Goal: Task Accomplishment & Management: Use online tool/utility

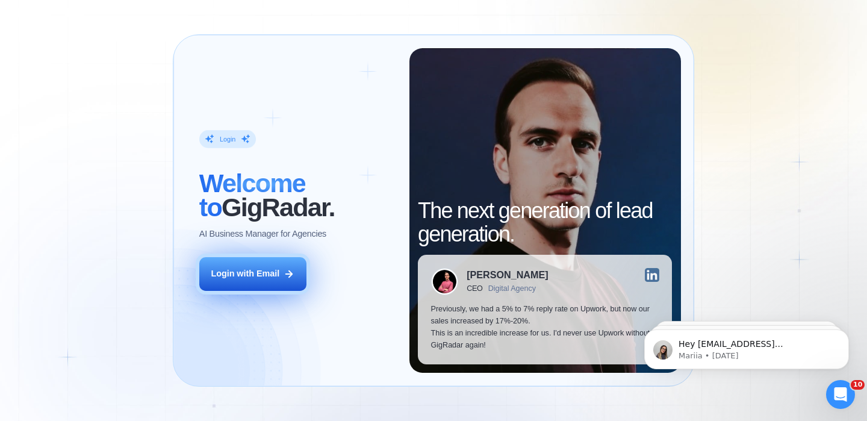
click at [271, 269] on div "Login with Email" at bounding box center [245, 274] width 69 height 12
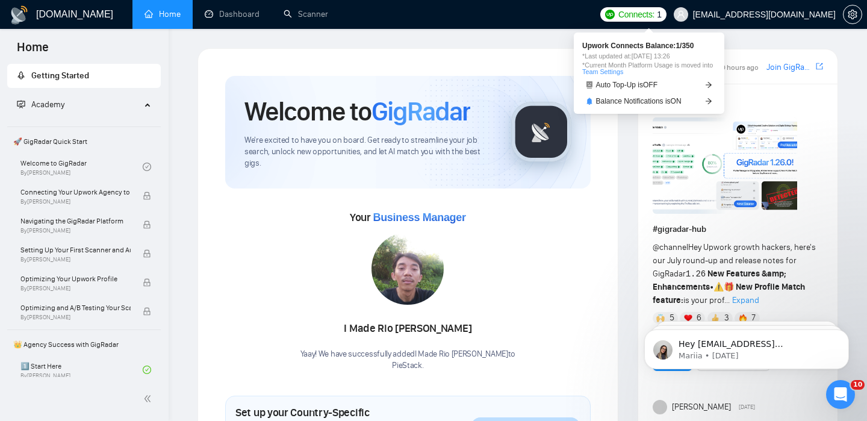
click at [635, 12] on span "Connects:" at bounding box center [636, 14] width 36 height 13
click at [680, 82] on link "Auto Top-Up is OFF" at bounding box center [649, 85] width 134 height 13
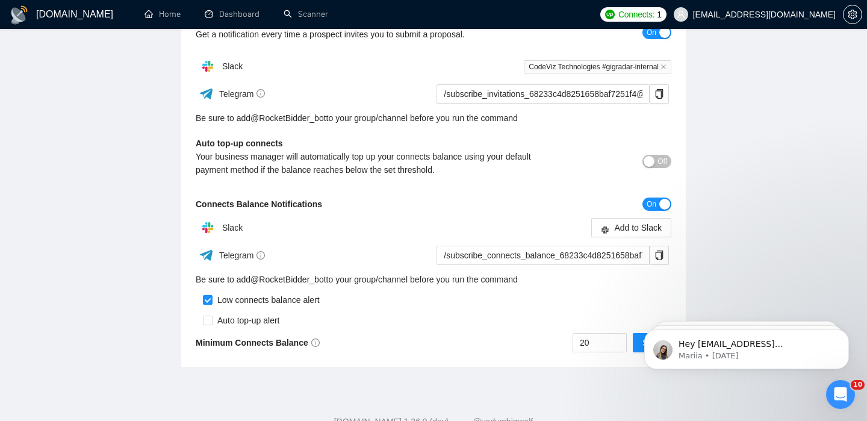
scroll to position [313, 0]
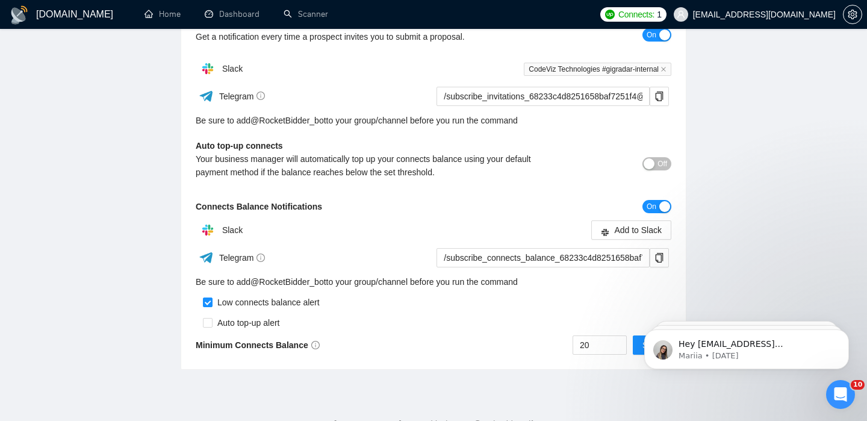
click at [653, 167] on div "button" at bounding box center [649, 163] width 11 height 11
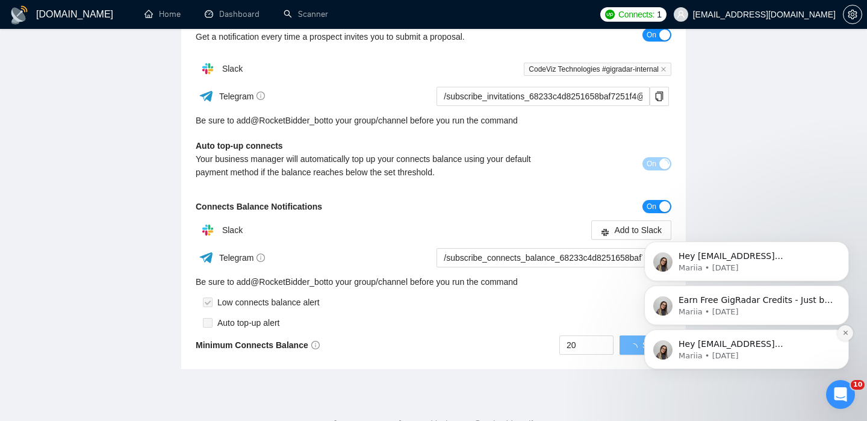
click at [843, 332] on icon "Dismiss notification" at bounding box center [845, 332] width 7 height 7
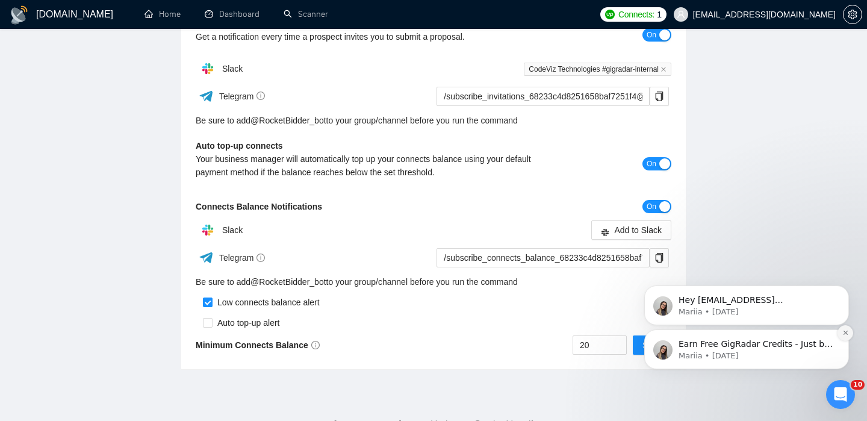
click at [847, 335] on icon "Dismiss notification" at bounding box center [845, 332] width 7 height 7
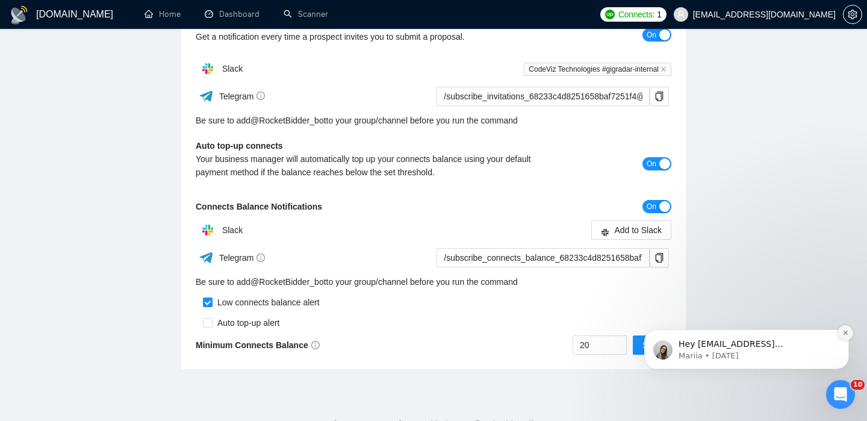
click at [845, 333] on icon "Dismiss notification" at bounding box center [845, 333] width 4 height 4
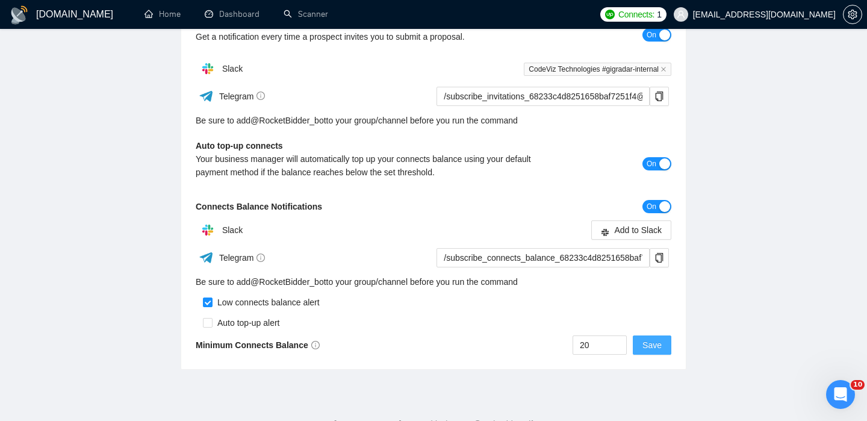
click at [650, 344] on span "Save" at bounding box center [651, 344] width 19 height 13
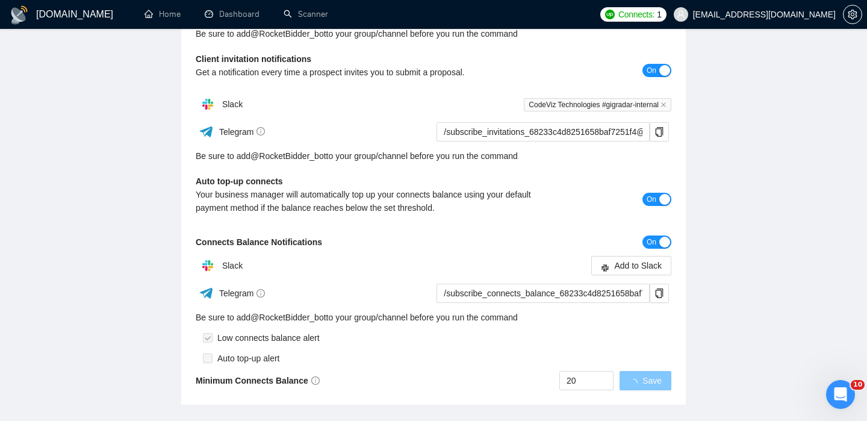
scroll to position [355, 0]
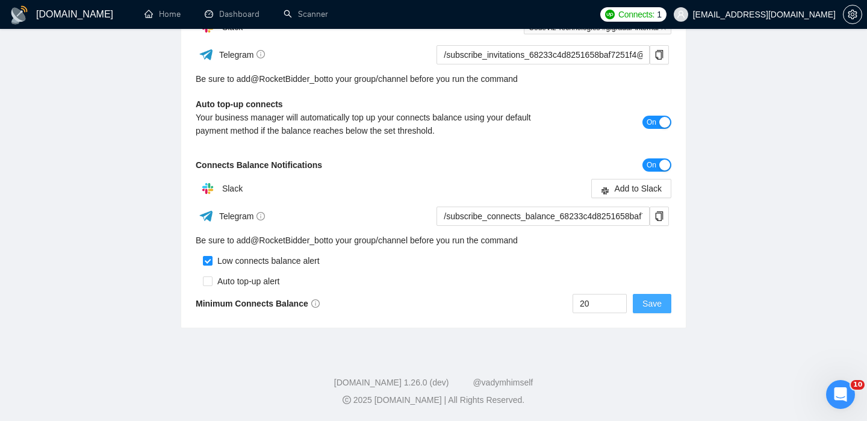
click at [656, 299] on span "Save" at bounding box center [651, 303] width 19 height 13
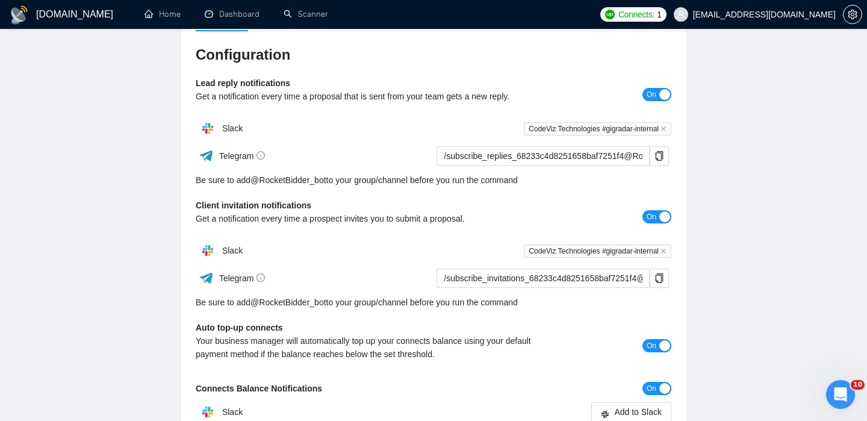
scroll to position [0, 0]
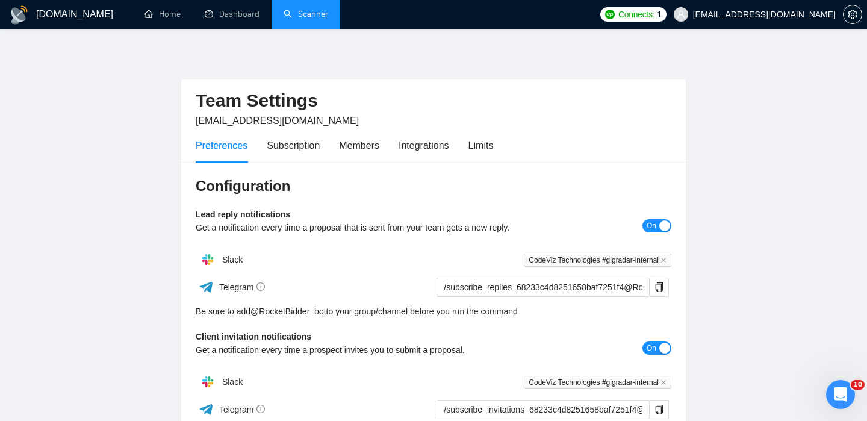
click at [300, 19] on link "Scanner" at bounding box center [306, 14] width 45 height 10
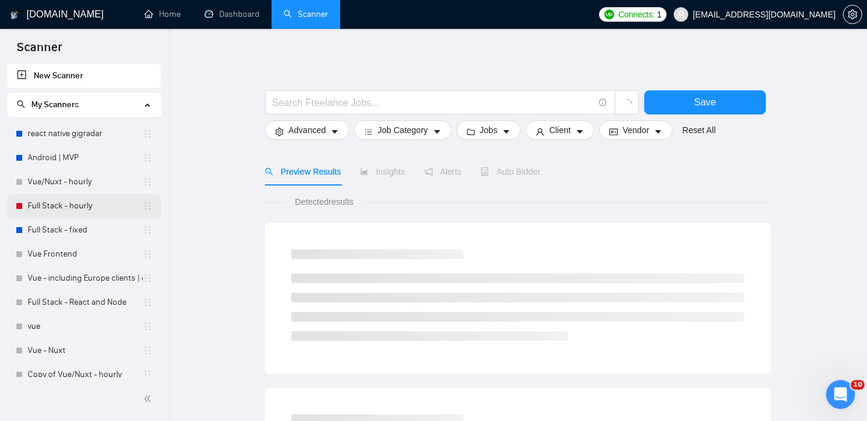
click at [86, 207] on link "Full Stack - hourly" at bounding box center [85, 206] width 115 height 24
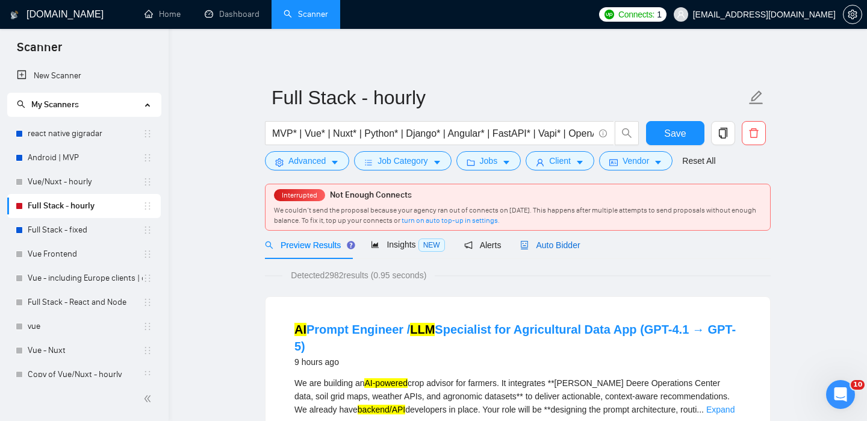
click at [556, 244] on span "Auto Bidder" at bounding box center [550, 245] width 60 height 10
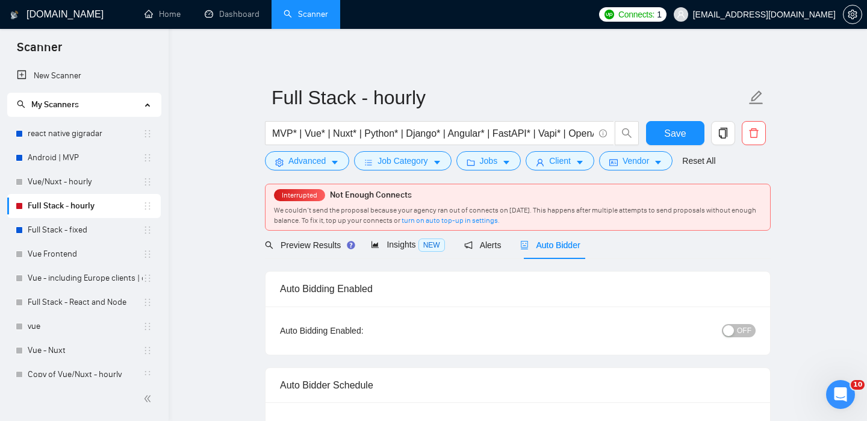
checkbox input "true"
click at [740, 333] on span "OFF" at bounding box center [744, 330] width 14 height 13
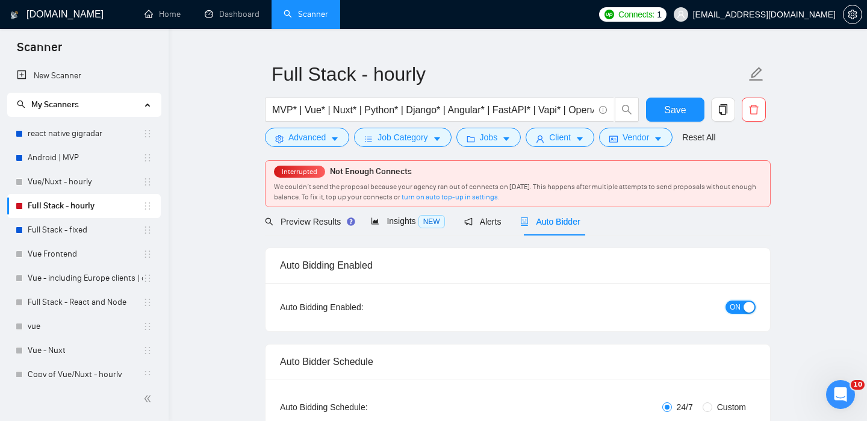
scroll to position [25, 0]
click at [686, 111] on button "Save" at bounding box center [675, 108] width 58 height 24
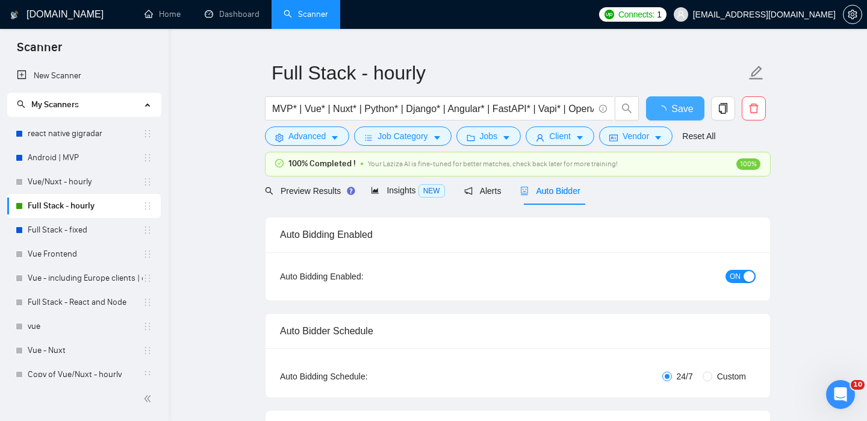
checkbox input "true"
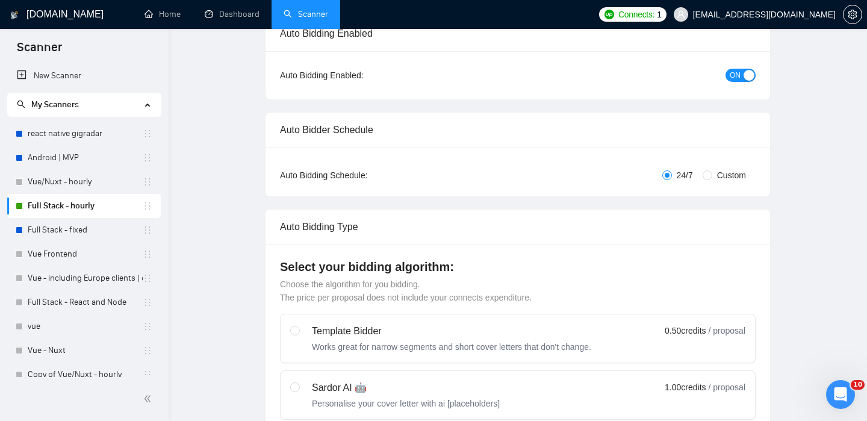
scroll to position [0, 0]
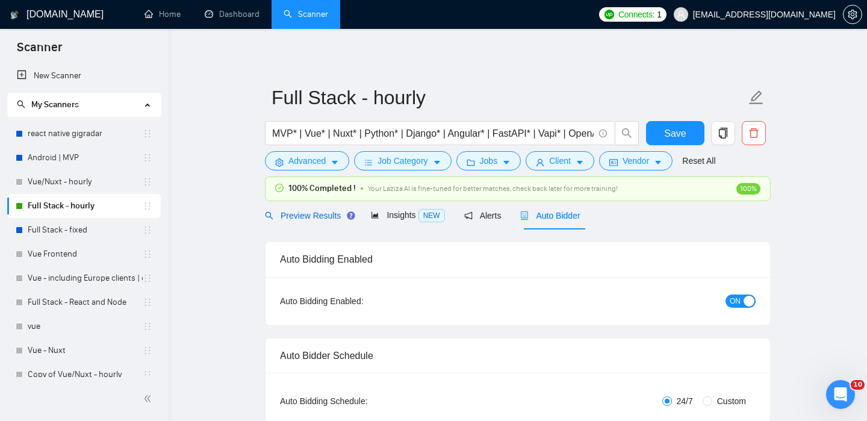
click at [309, 213] on span "Preview Results" at bounding box center [308, 216] width 87 height 10
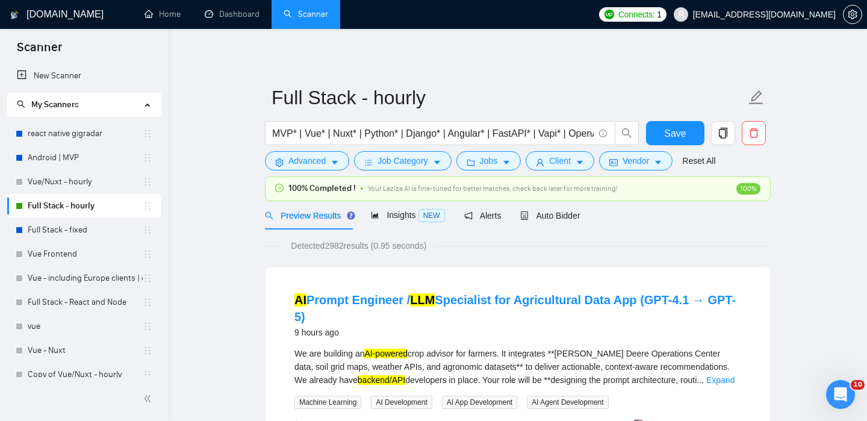
click at [637, 6] on div "Connects: 1 saadmahmood1994@gmail.com" at bounding box center [730, 14] width 263 height 29
click at [632, 12] on span "Connects: 1" at bounding box center [632, 14] width 67 height 14
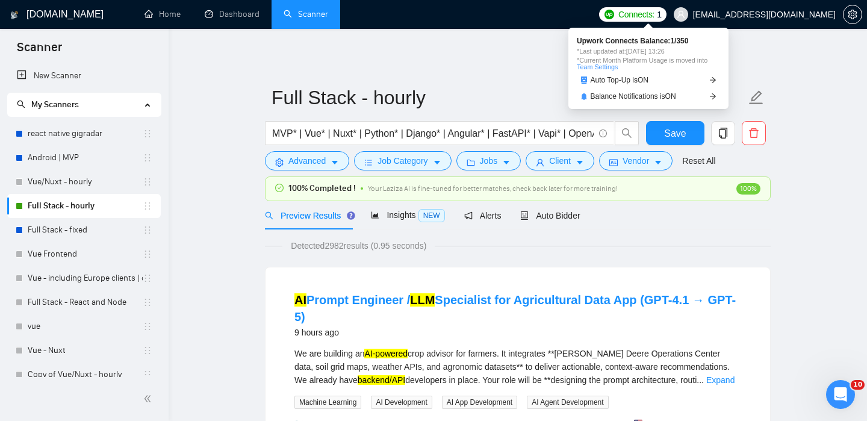
click at [632, 12] on span "Connects: 1" at bounding box center [632, 14] width 67 height 14
